Goal: Task Accomplishment & Management: Manage account settings

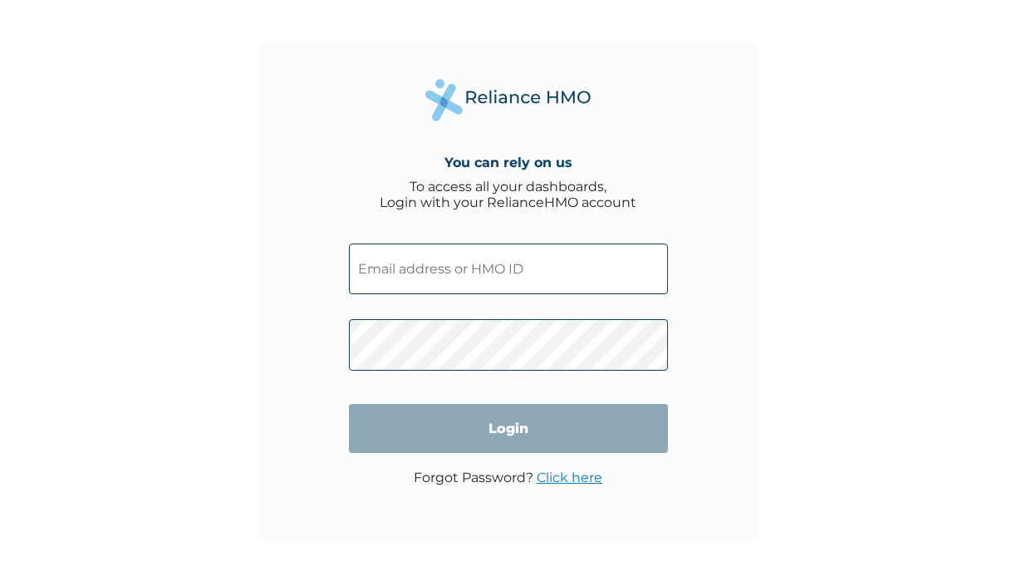
type input "ALT/10059/B"
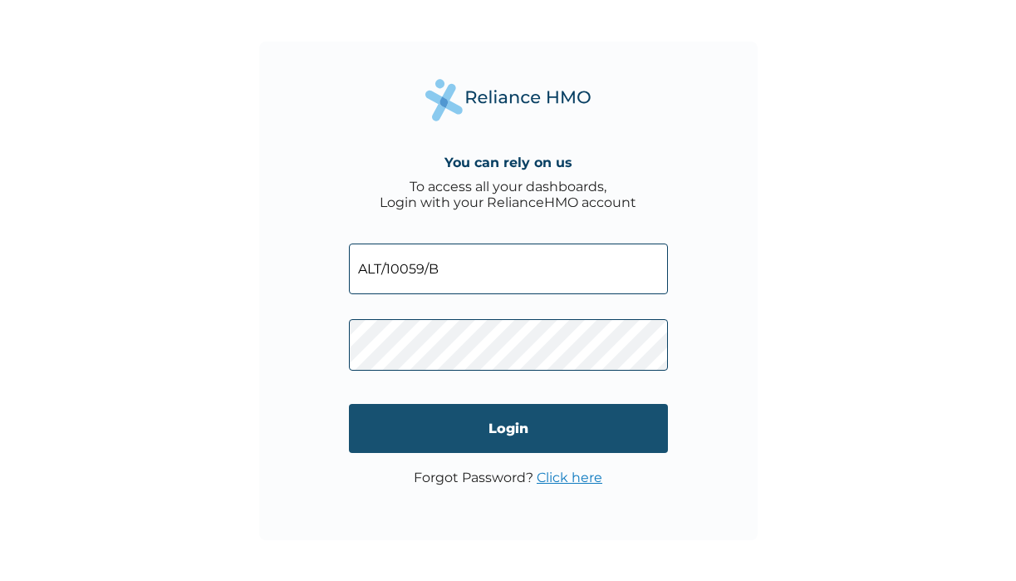
click at [502, 439] on input "Login" at bounding box center [508, 428] width 319 height 49
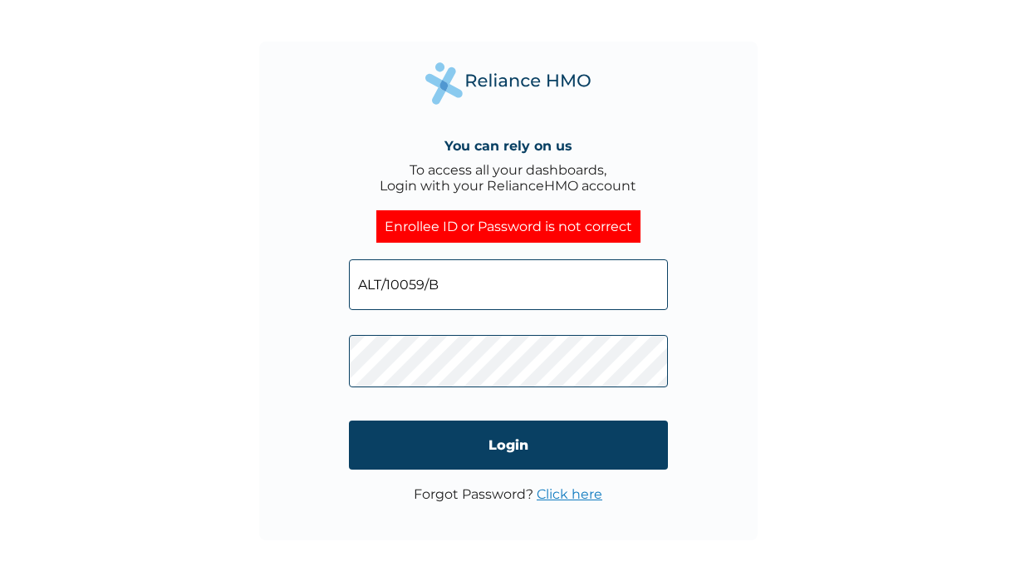
click at [572, 494] on link "Click here" at bounding box center [570, 494] width 66 height 16
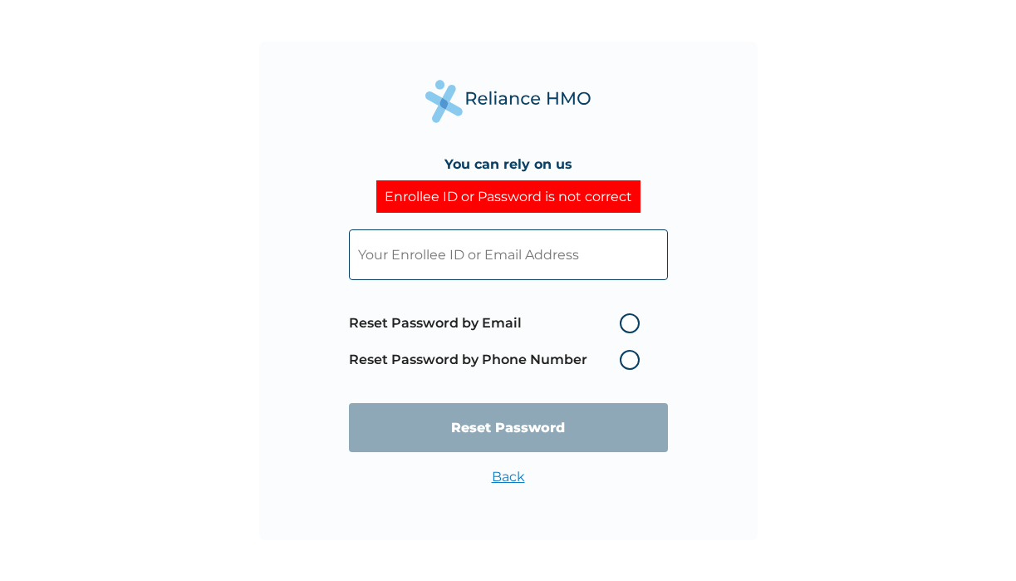
click at [627, 365] on label "Reset Password by Phone Number" at bounding box center [498, 360] width 299 height 20
click at [628, 362] on label "Reset Password by Phone Number" at bounding box center [498, 360] width 299 height 20
click at [592, 246] on input "text" at bounding box center [508, 254] width 319 height 51
type input "ALT/10059/B"
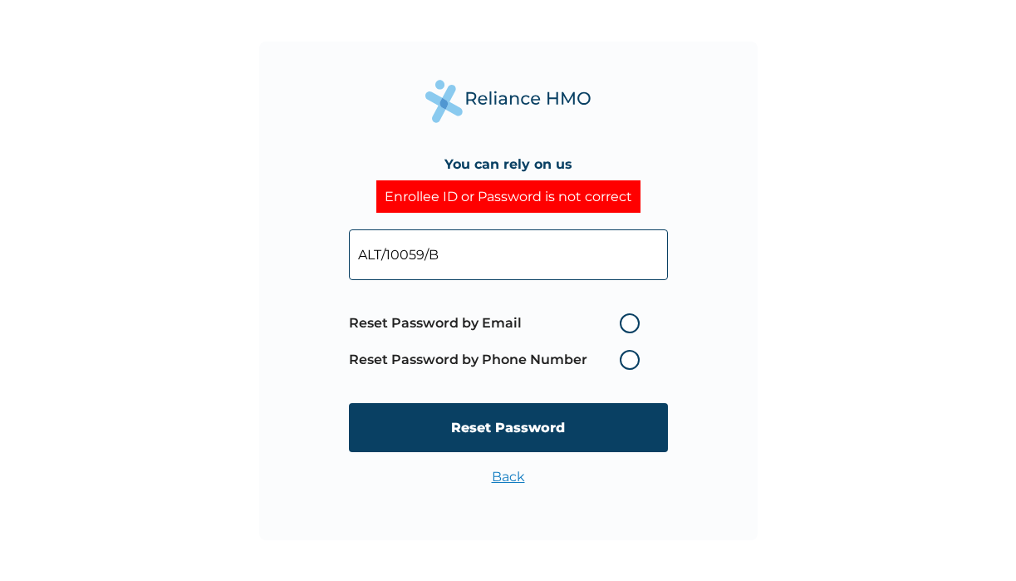
click at [636, 353] on label "Reset Password by Phone Number" at bounding box center [498, 360] width 299 height 20
click at [626, 363] on label "Reset Password by Phone Number" at bounding box center [498, 360] width 299 height 20
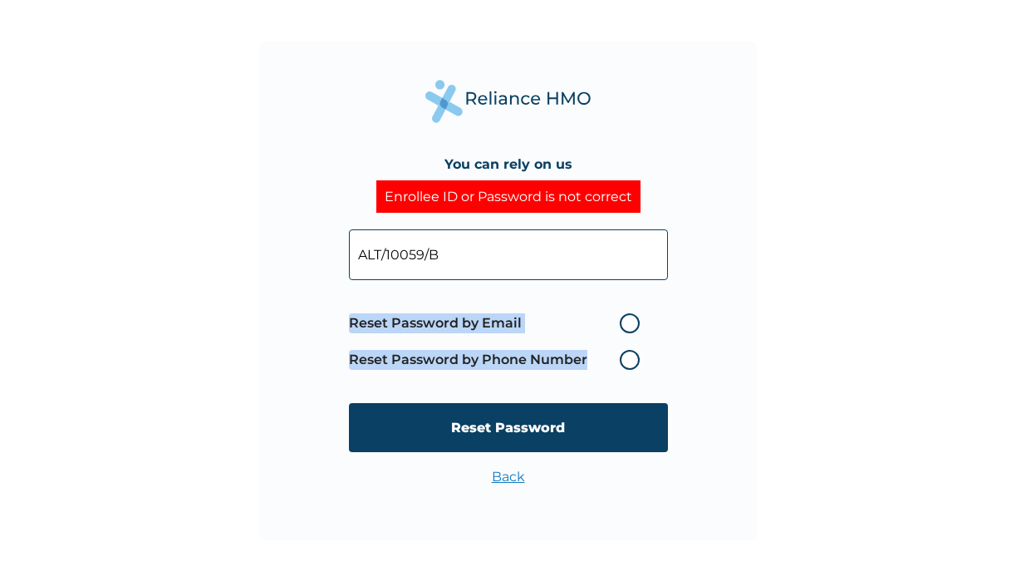
click at [626, 363] on label "Reset Password by Phone Number" at bounding box center [498, 360] width 299 height 20
click at [627, 363] on label "Reset Password by Phone Number" at bounding box center [498, 360] width 299 height 20
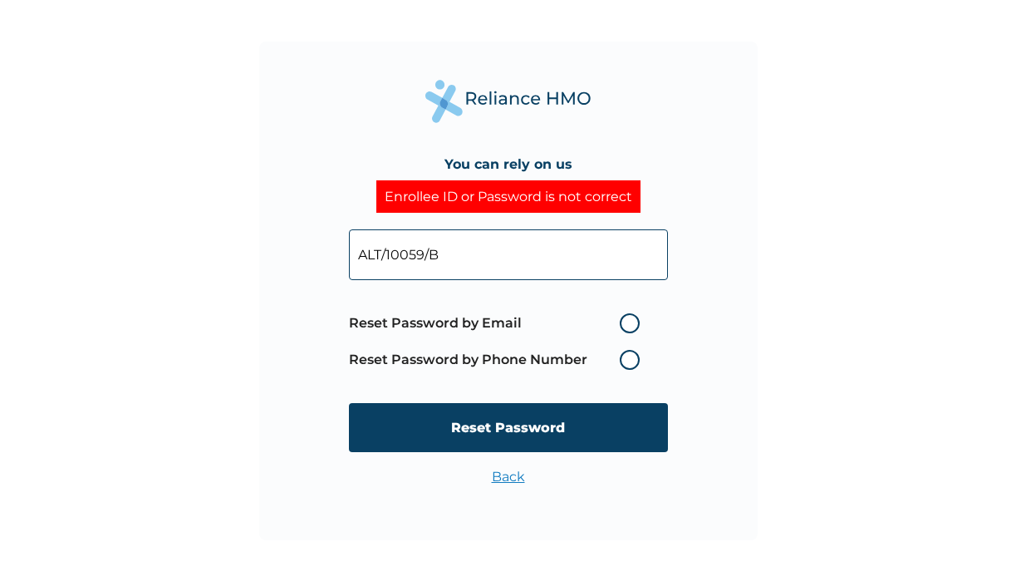
click at [632, 364] on label "Reset Password by Phone Number" at bounding box center [498, 360] width 299 height 20
click at [633, 321] on label "Reset Password by Email" at bounding box center [498, 323] width 299 height 20
click at [623, 321] on input "Reset Password by Email" at bounding box center [610, 323] width 27 height 27
radio input "true"
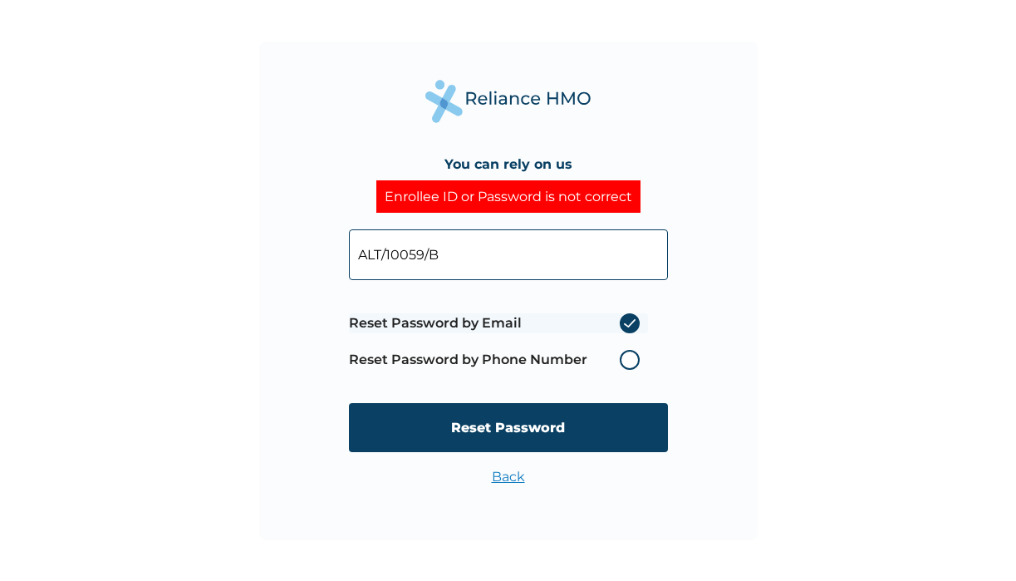
click at [635, 363] on label "Reset Password by Phone Number" at bounding box center [498, 360] width 299 height 20
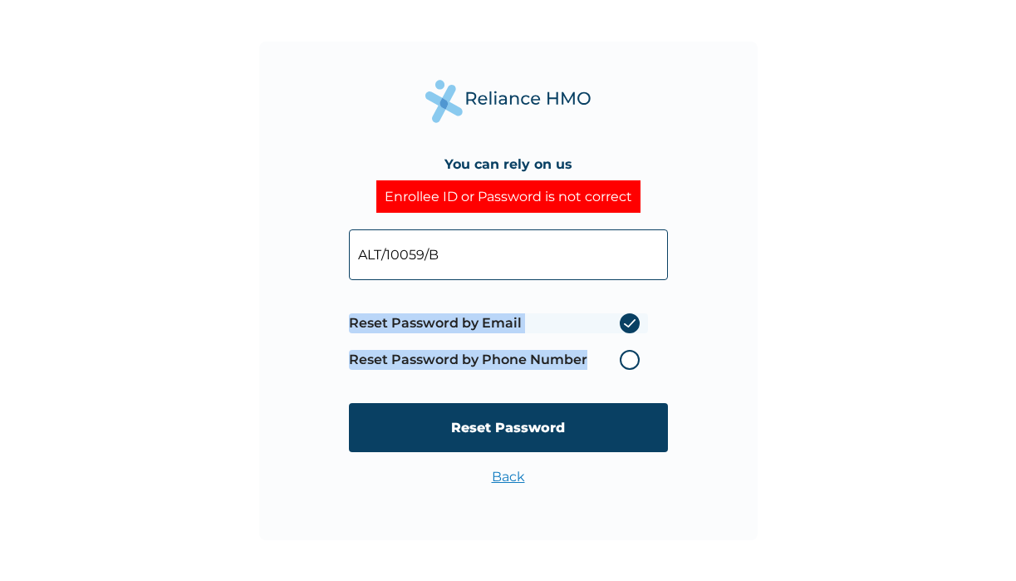
click at [635, 363] on label "Reset Password by Phone Number" at bounding box center [498, 360] width 299 height 20
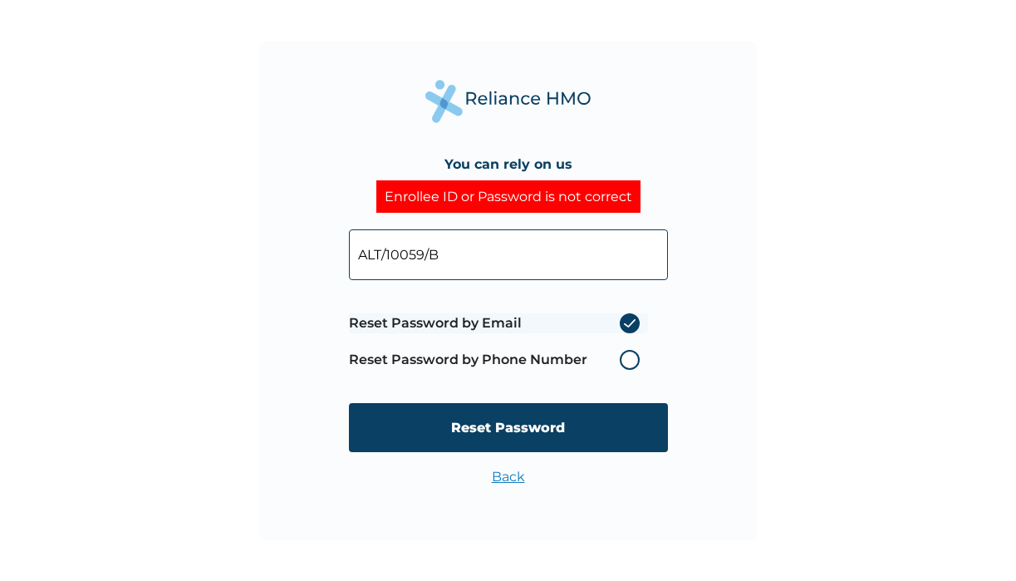
click at [634, 322] on label "Reset Password by Email" at bounding box center [498, 323] width 299 height 20
click at [623, 322] on input "Reset Password by Email" at bounding box center [610, 323] width 27 height 27
click at [633, 324] on label "Reset Password by Email" at bounding box center [498, 323] width 299 height 20
click at [623, 324] on input "Reset Password by Email" at bounding box center [610, 323] width 27 height 27
click at [633, 324] on label "Reset Password by Email" at bounding box center [498, 323] width 299 height 20
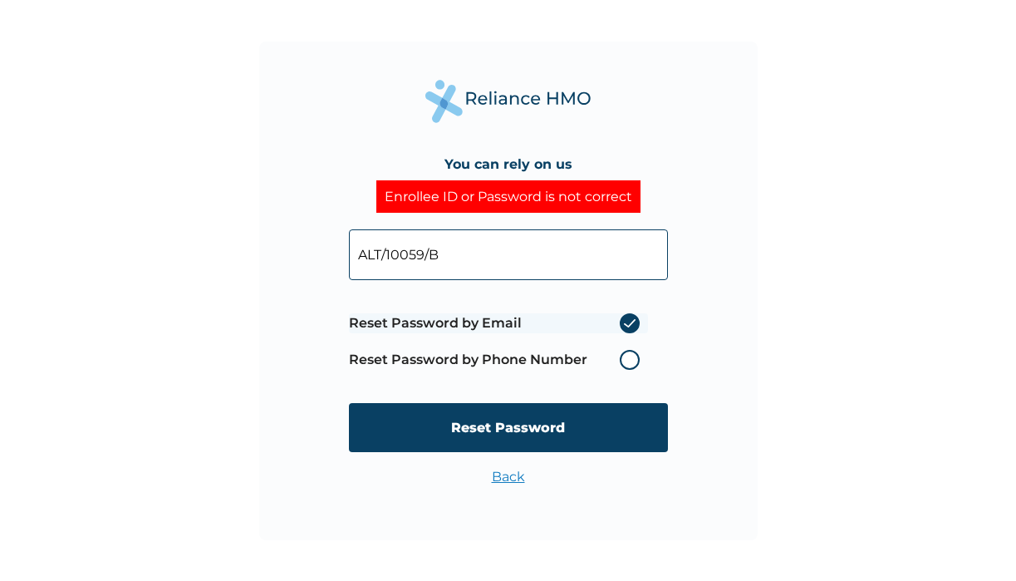
click at [623, 324] on input "Reset Password by Email" at bounding box center [610, 323] width 27 height 27
click at [633, 324] on label "Reset Password by Email" at bounding box center [498, 323] width 299 height 20
click at [623, 324] on input "Reset Password by Email" at bounding box center [610, 323] width 27 height 27
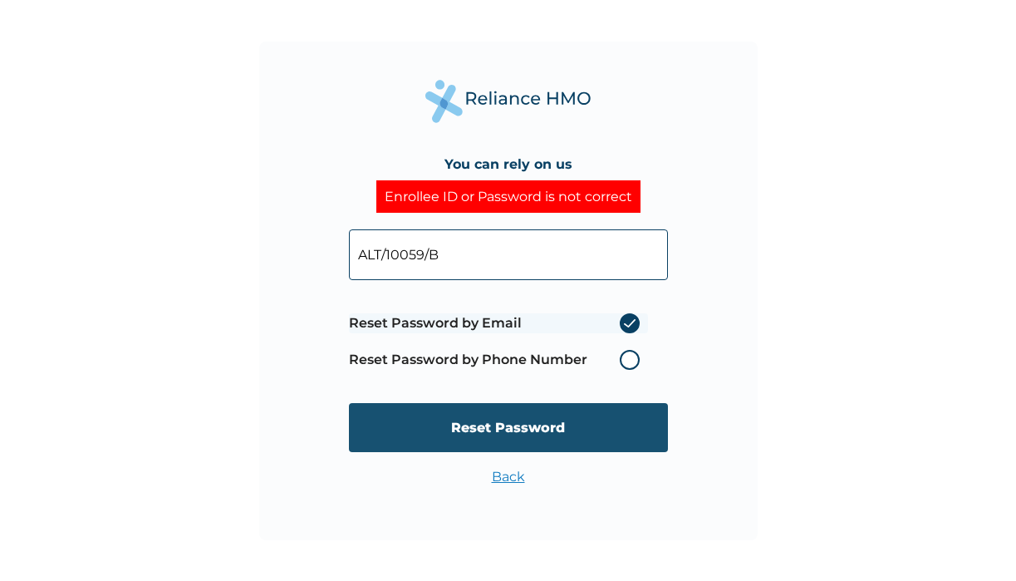
click at [534, 430] on input "Reset Password" at bounding box center [508, 427] width 319 height 49
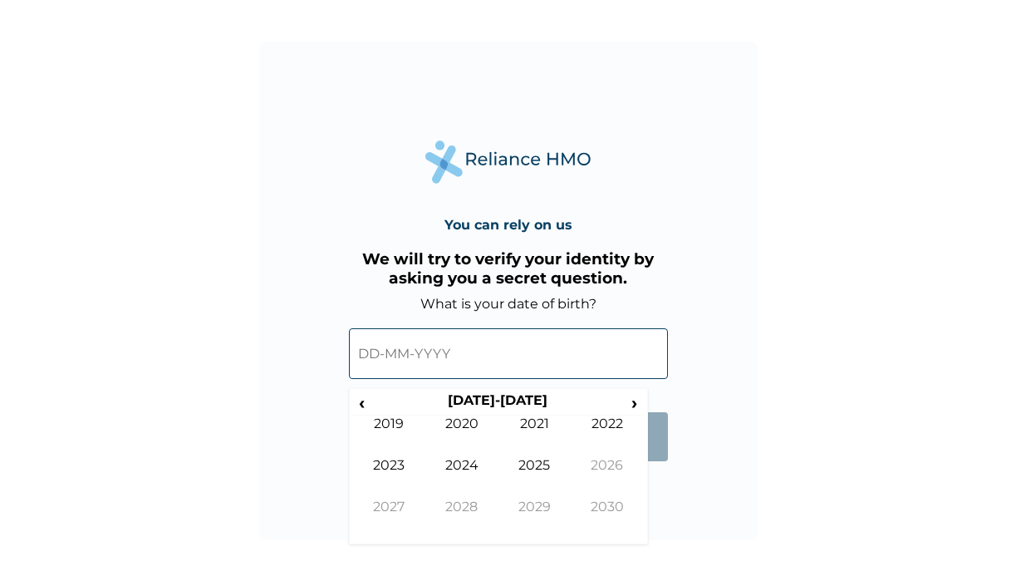
click at [427, 360] on input "text" at bounding box center [508, 353] width 319 height 51
click at [471, 403] on th "2020-2029" at bounding box center [498, 403] width 255 height 23
click at [365, 406] on span "‹" at bounding box center [361, 402] width 17 height 21
click at [366, 406] on span "‹" at bounding box center [361, 402] width 17 height 21
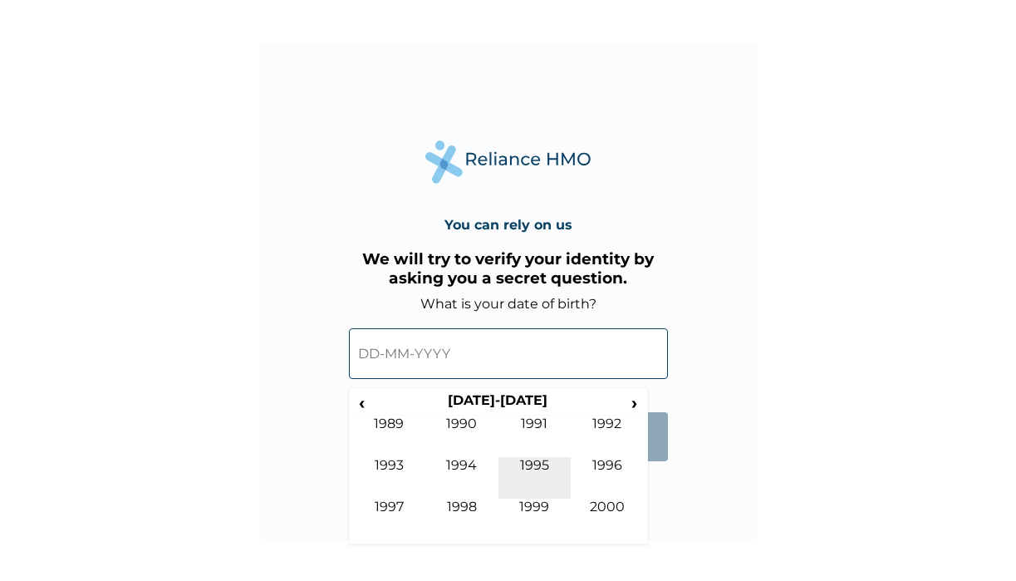
click at [523, 462] on td "1995" at bounding box center [534, 478] width 73 height 42
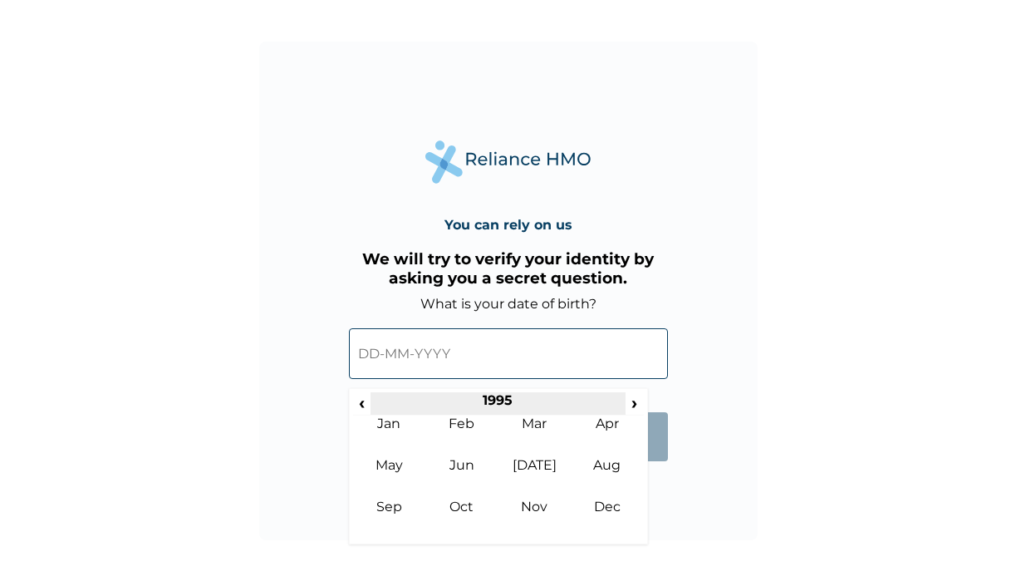
click at [380, 411] on th "1995" at bounding box center [498, 403] width 255 height 23
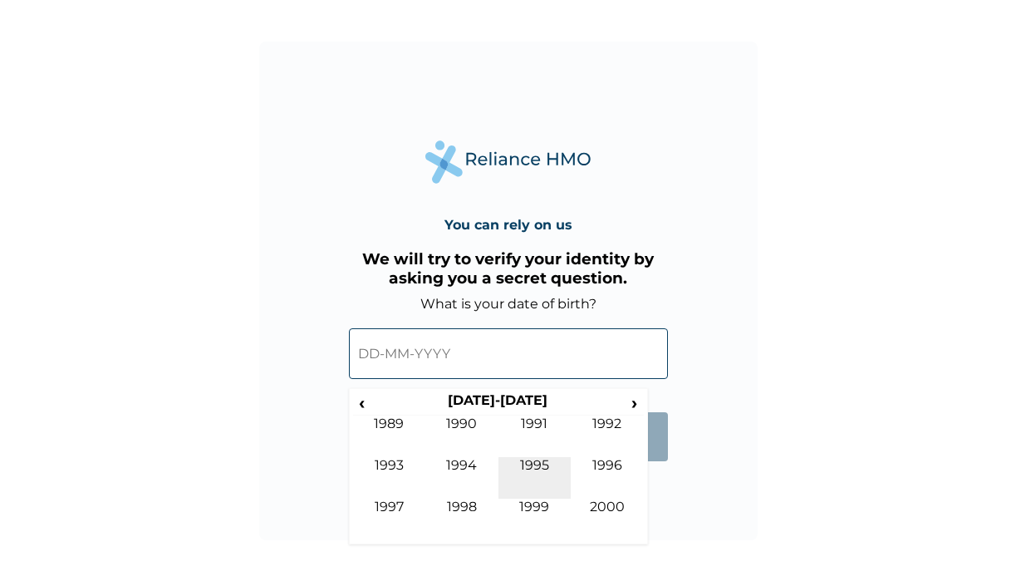
click at [538, 474] on td "1995" at bounding box center [534, 478] width 73 height 42
click at [390, 424] on td "Jan" at bounding box center [389, 436] width 73 height 42
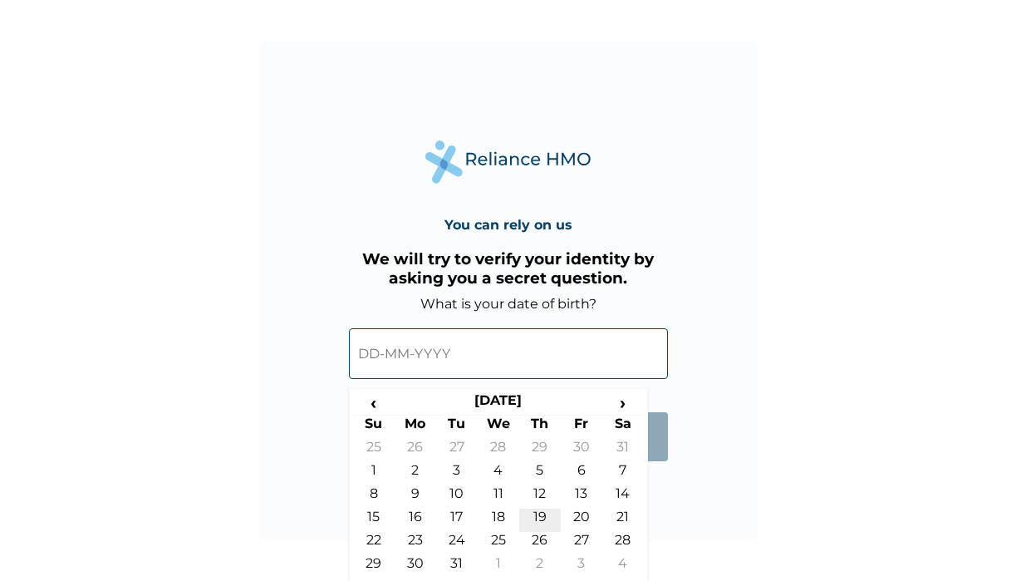
click at [541, 515] on td "19" at bounding box center [540, 519] width 42 height 23
type input "19-01-1995"
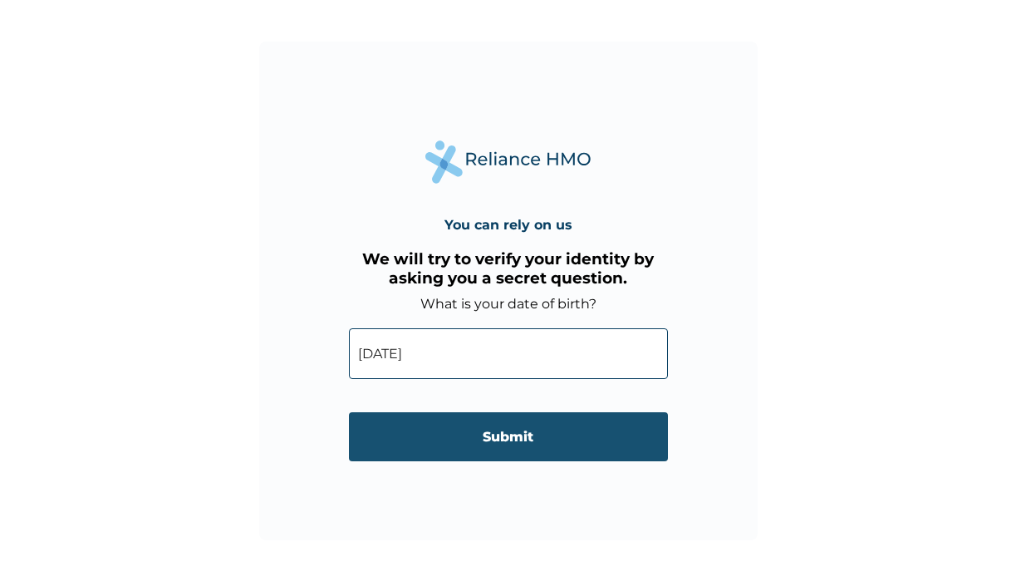
click at [528, 445] on input "Submit" at bounding box center [508, 436] width 319 height 49
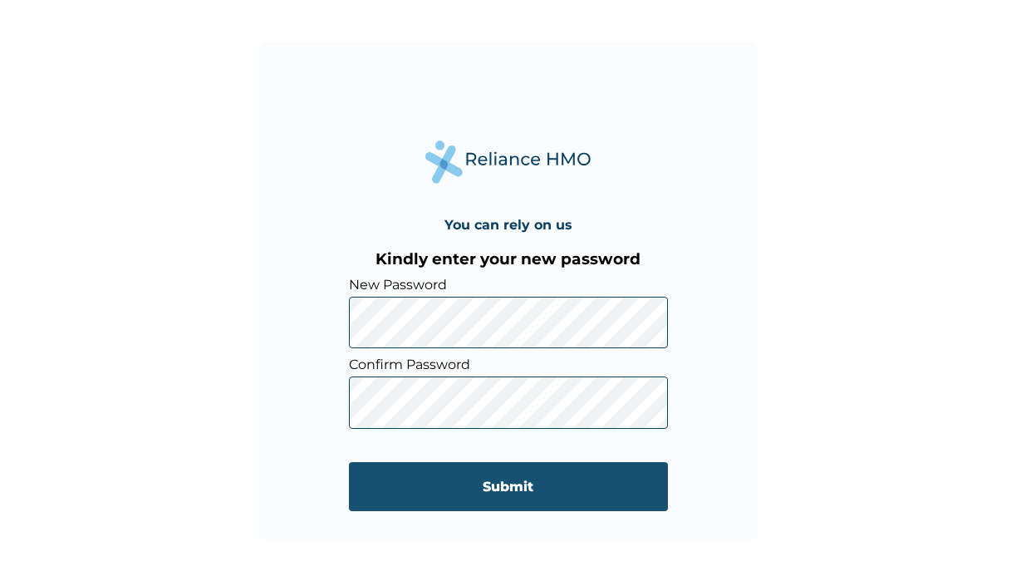
click at [449, 497] on input "Submit" at bounding box center [508, 486] width 319 height 49
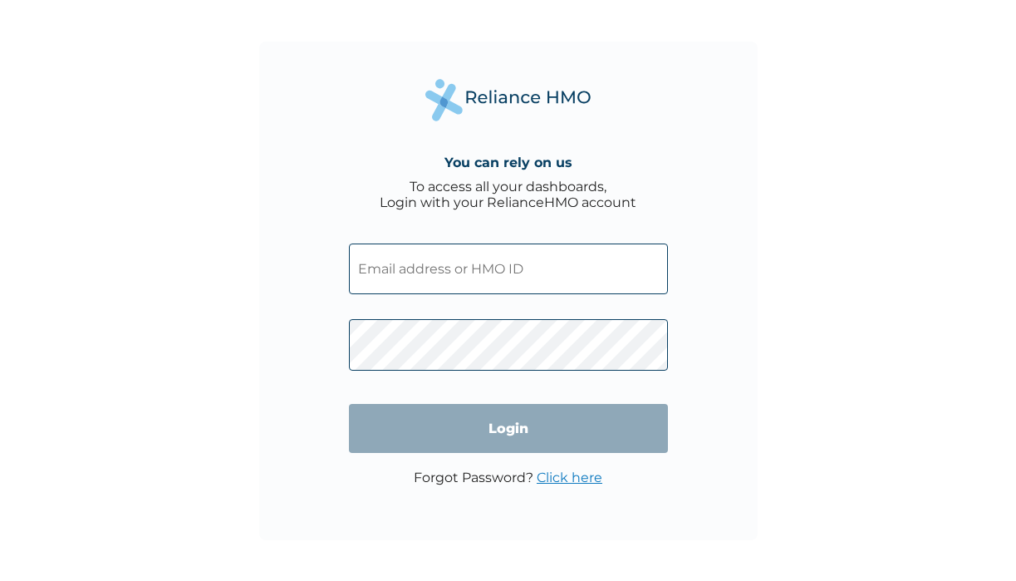
click at [486, 282] on input "text" at bounding box center [508, 268] width 319 height 51
type input "alt/10059/b"
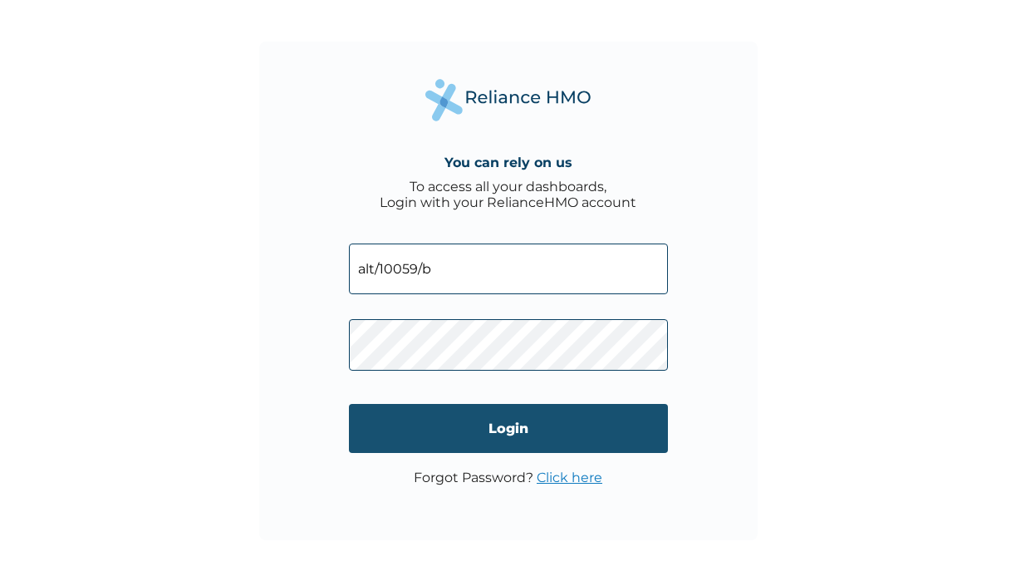
click at [461, 441] on input "Login" at bounding box center [508, 428] width 319 height 49
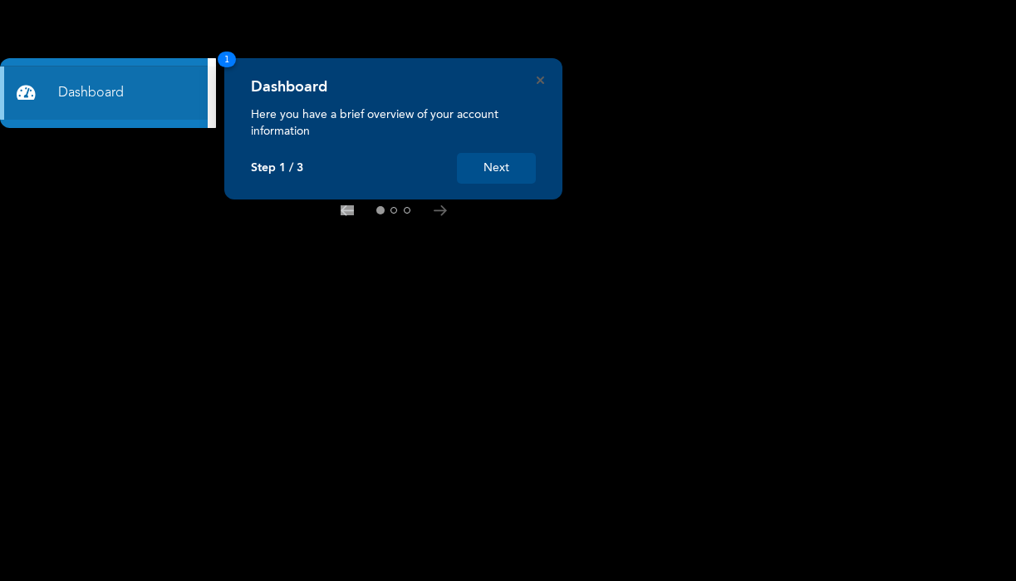
click at [515, 164] on button "Next" at bounding box center [496, 168] width 79 height 31
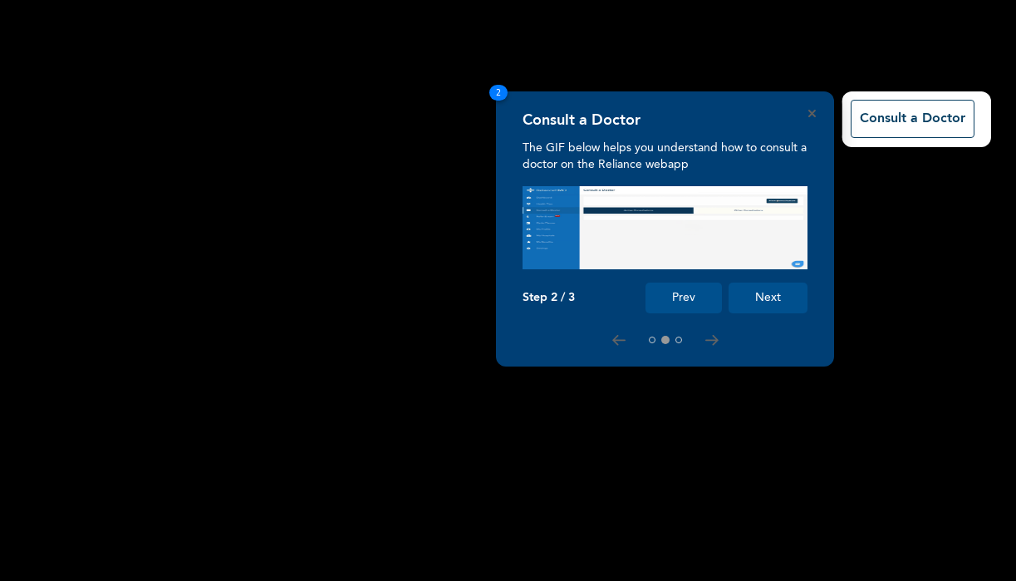
click at [782, 301] on button "Next" at bounding box center [768, 297] width 79 height 31
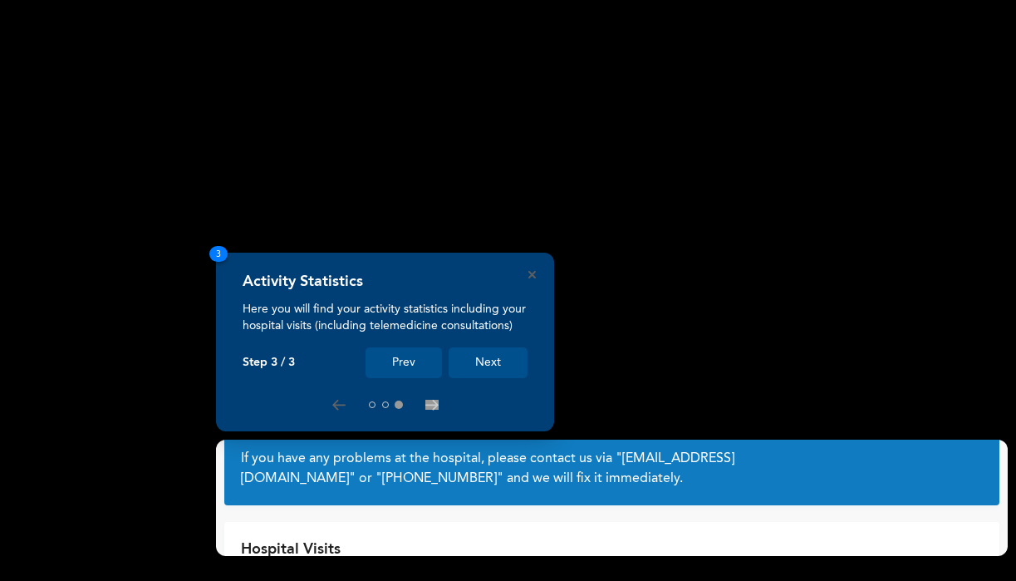
scroll to position [75, 0]
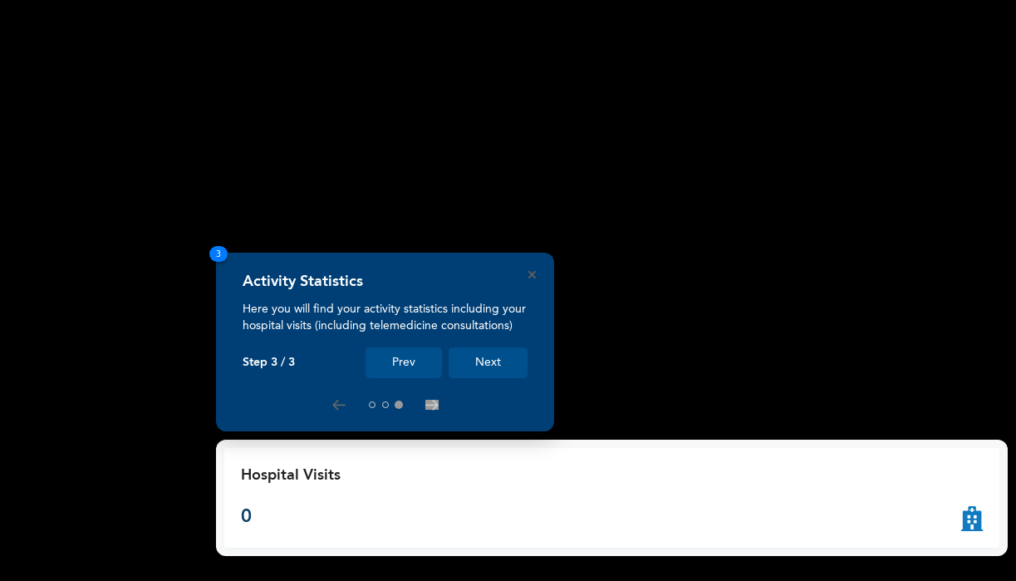
click at [495, 362] on button "Next" at bounding box center [488, 362] width 79 height 31
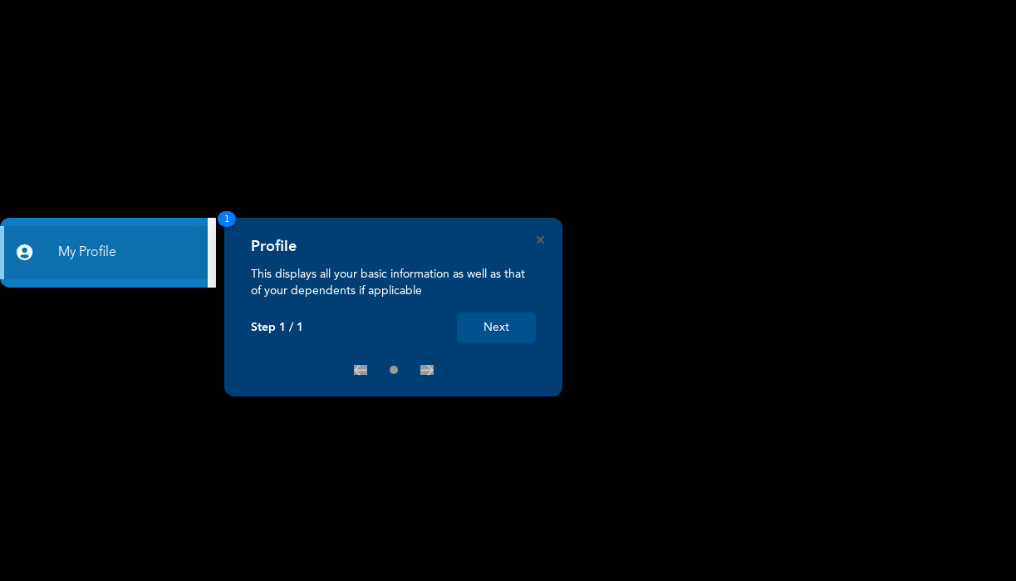
click at [507, 331] on button "Next" at bounding box center [496, 327] width 79 height 31
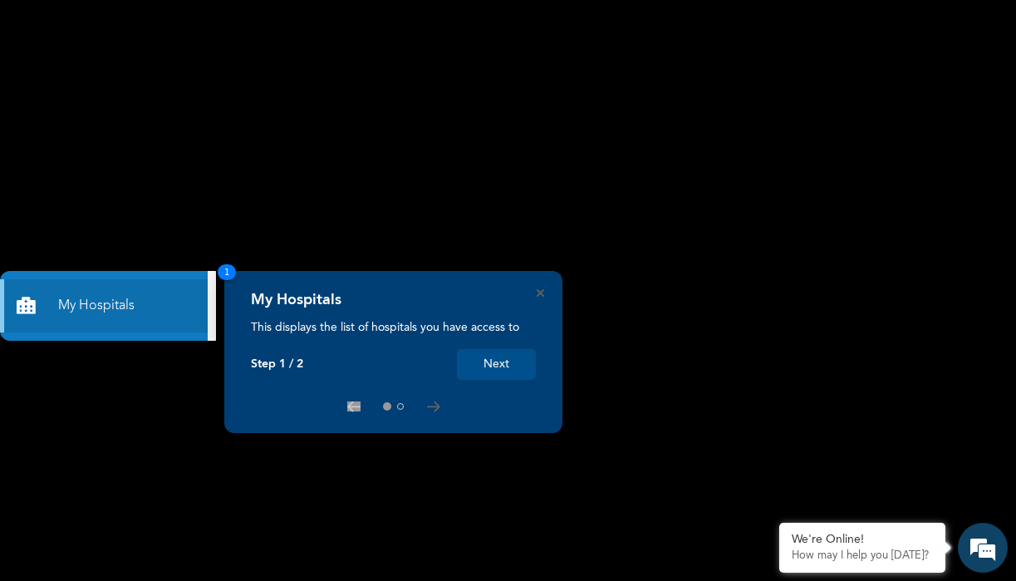
click at [484, 366] on button "Next" at bounding box center [496, 364] width 79 height 31
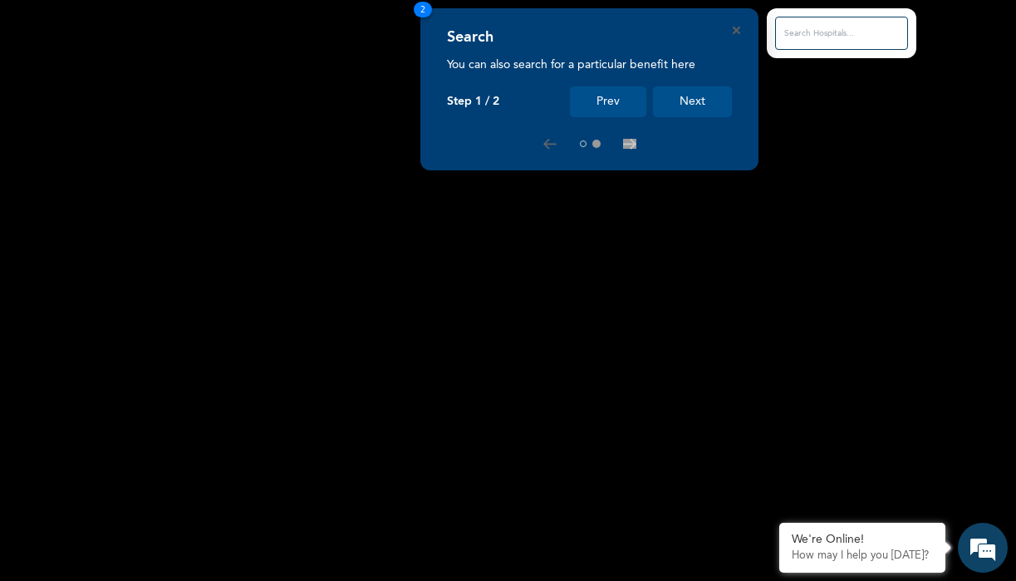
click at [697, 97] on button "Next" at bounding box center [692, 101] width 79 height 31
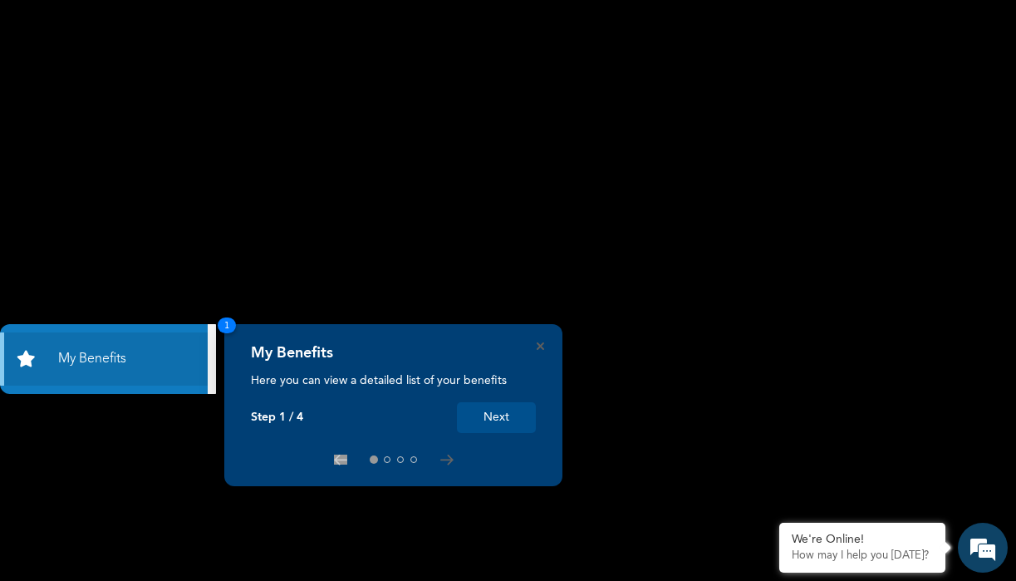
click at [495, 418] on button "Next" at bounding box center [496, 417] width 79 height 31
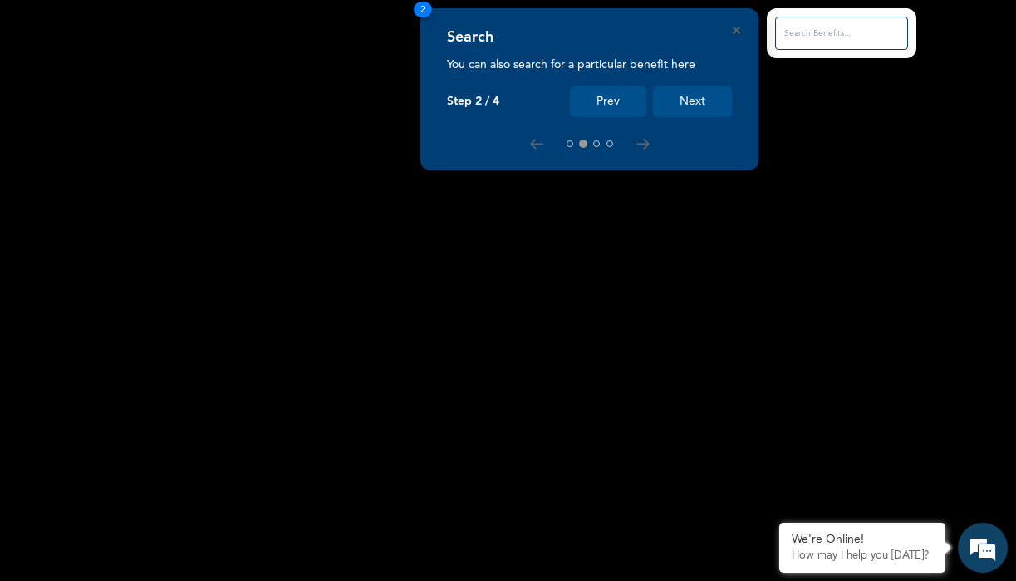
click at [700, 103] on button "Next" at bounding box center [692, 101] width 79 height 31
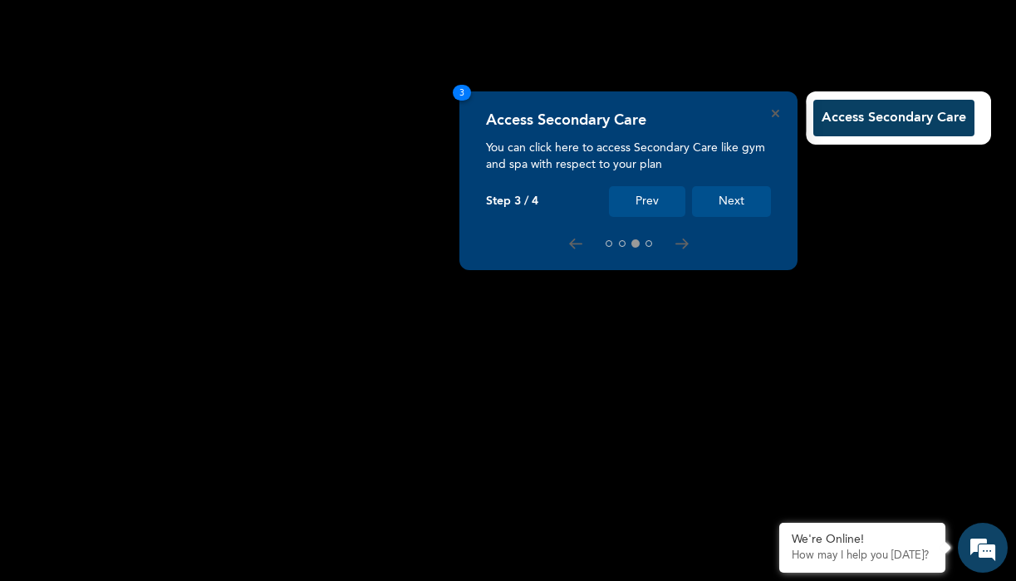
click at [728, 204] on button "Next" at bounding box center [731, 201] width 79 height 31
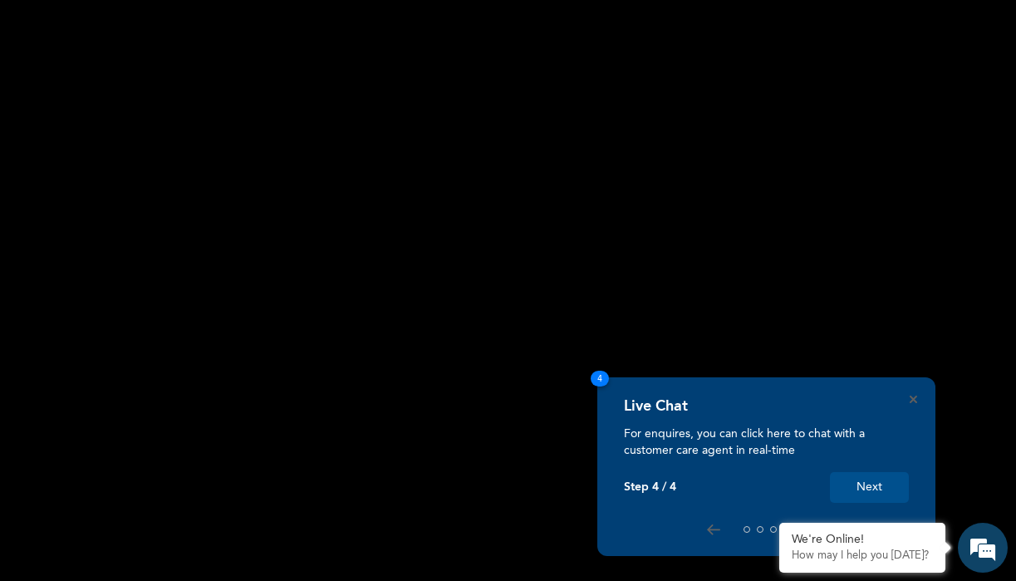
click at [889, 477] on button "Next" at bounding box center [869, 487] width 79 height 31
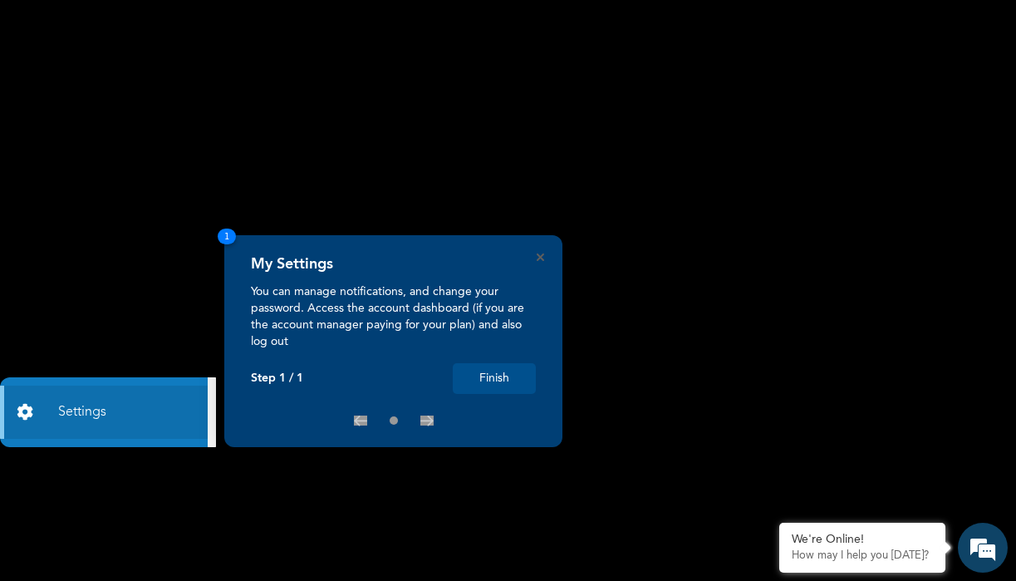
click at [503, 382] on button "Finish" at bounding box center [494, 378] width 83 height 31
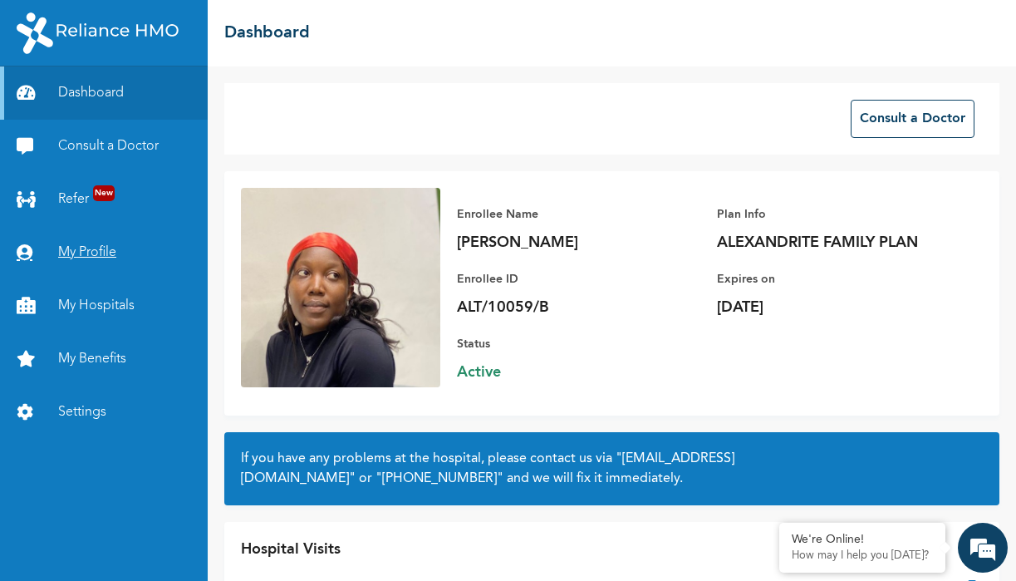
click at [102, 254] on link "My Profile" at bounding box center [104, 252] width 208 height 53
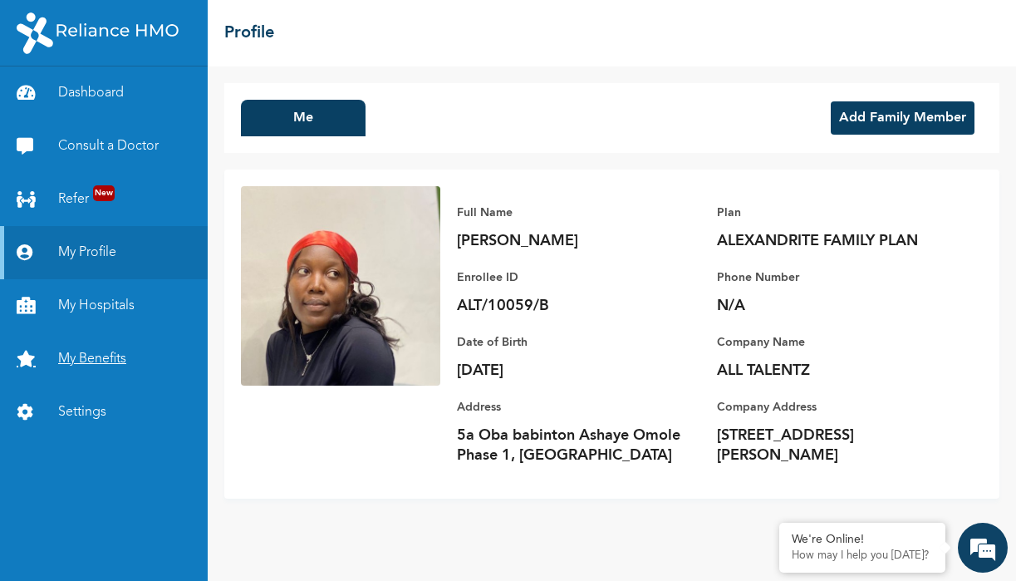
click at [96, 361] on link "My Benefits" at bounding box center [104, 358] width 208 height 53
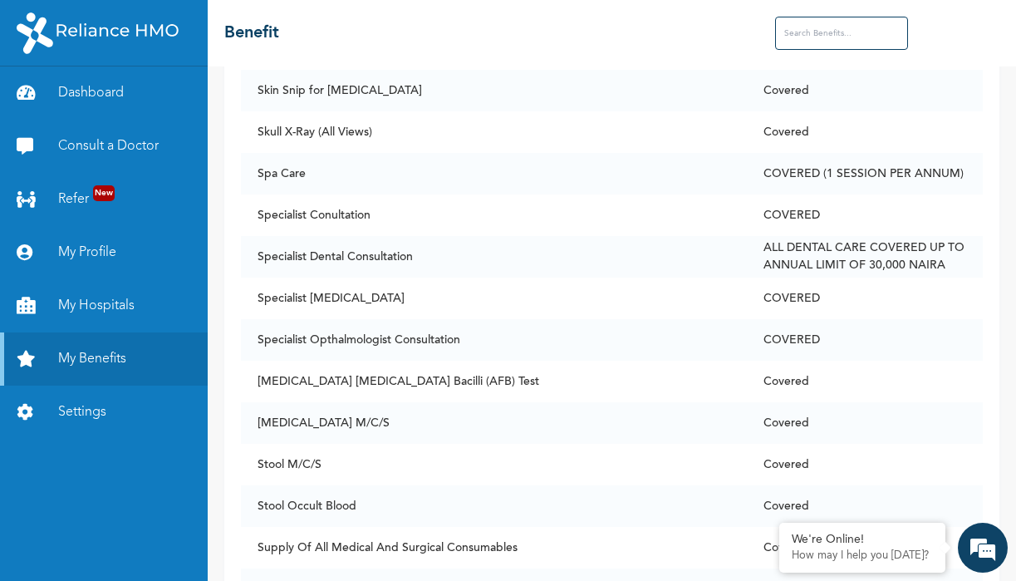
scroll to position [10932, 0]
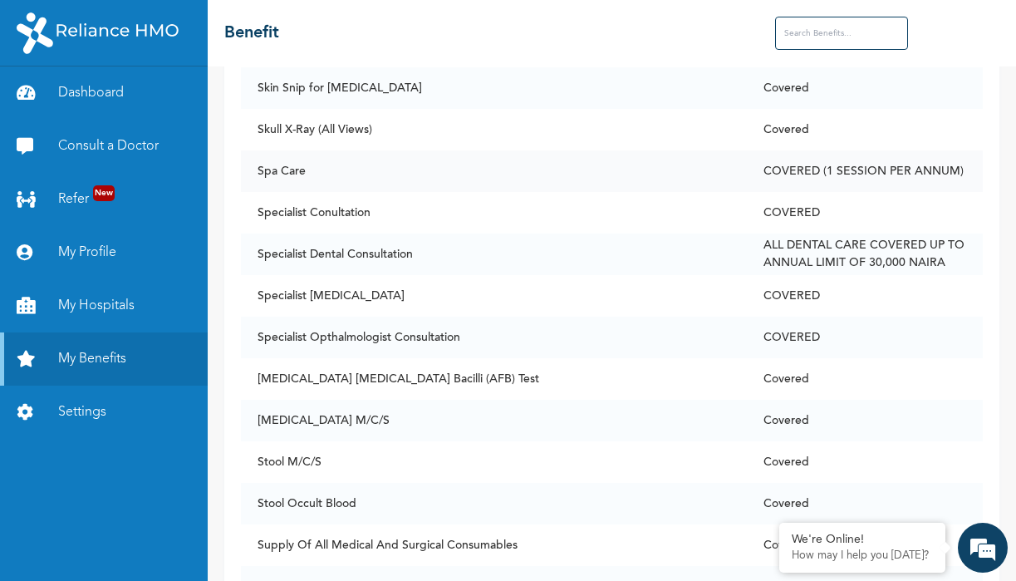
click at [583, 192] on td "Spa Care" at bounding box center [494, 171] width 506 height 42
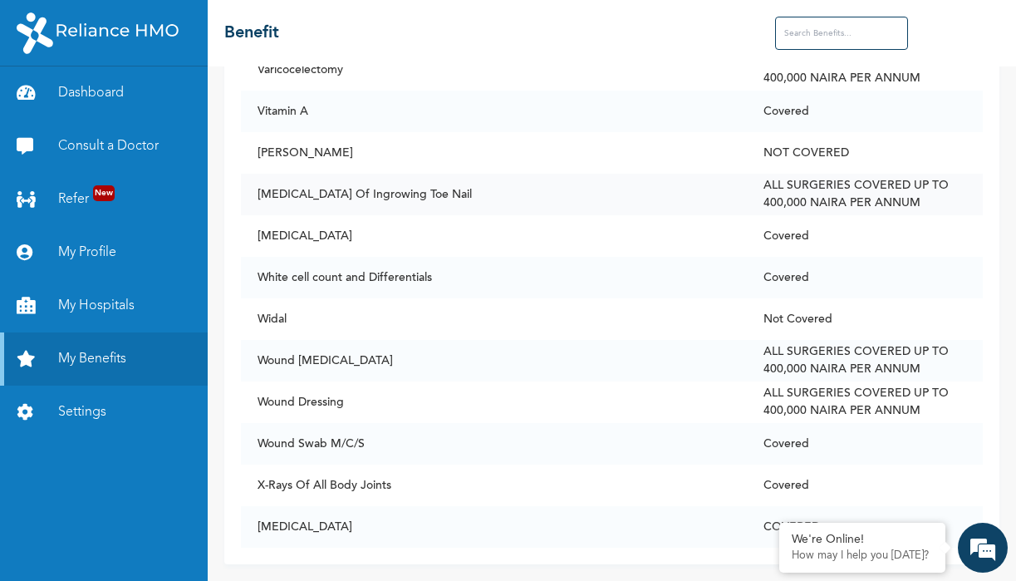
scroll to position [12721, 0]
click at [111, 303] on link "My Hospitals" at bounding box center [104, 305] width 208 height 53
